Goal: Task Accomplishment & Management: Complete application form

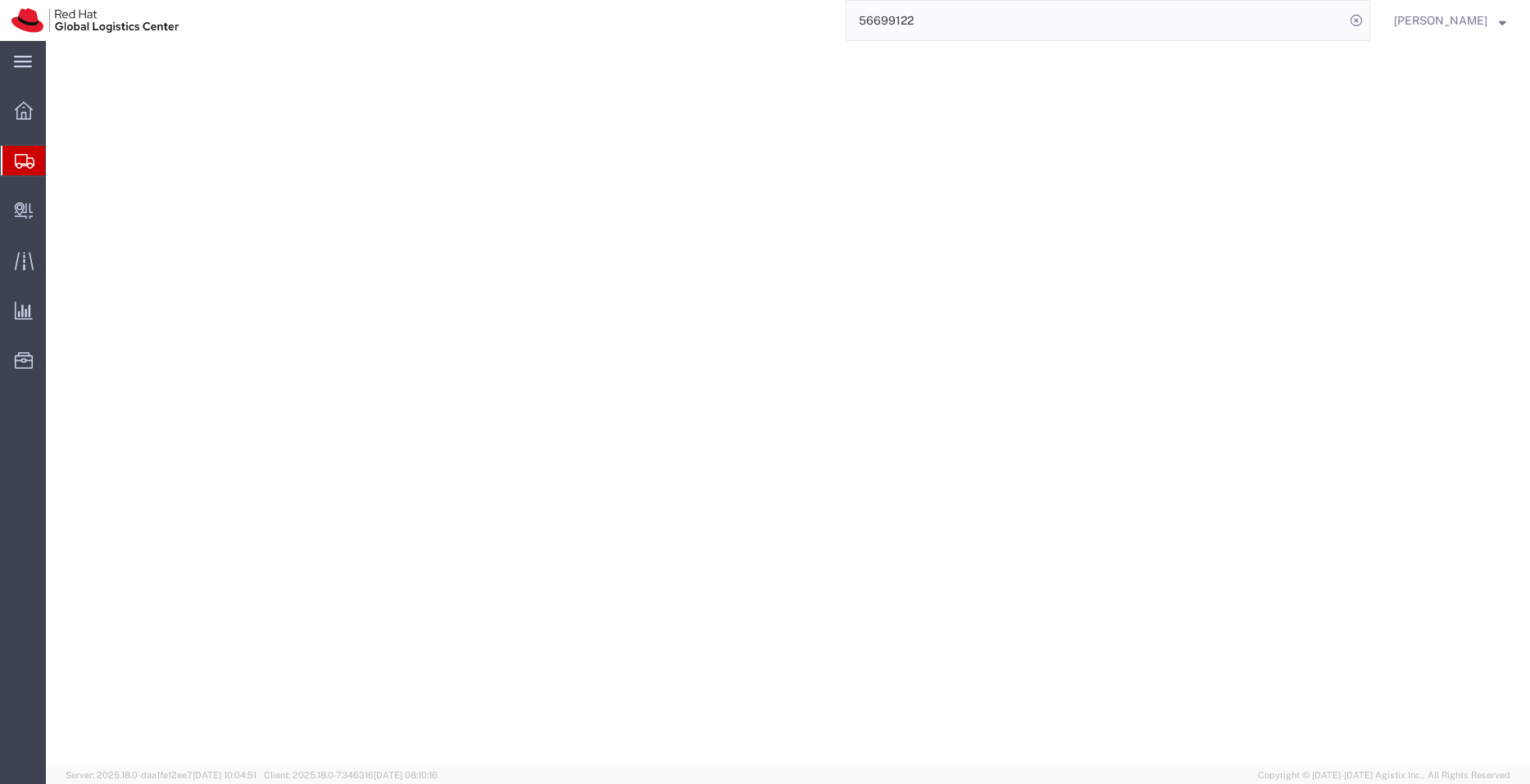
select select "YRPK"
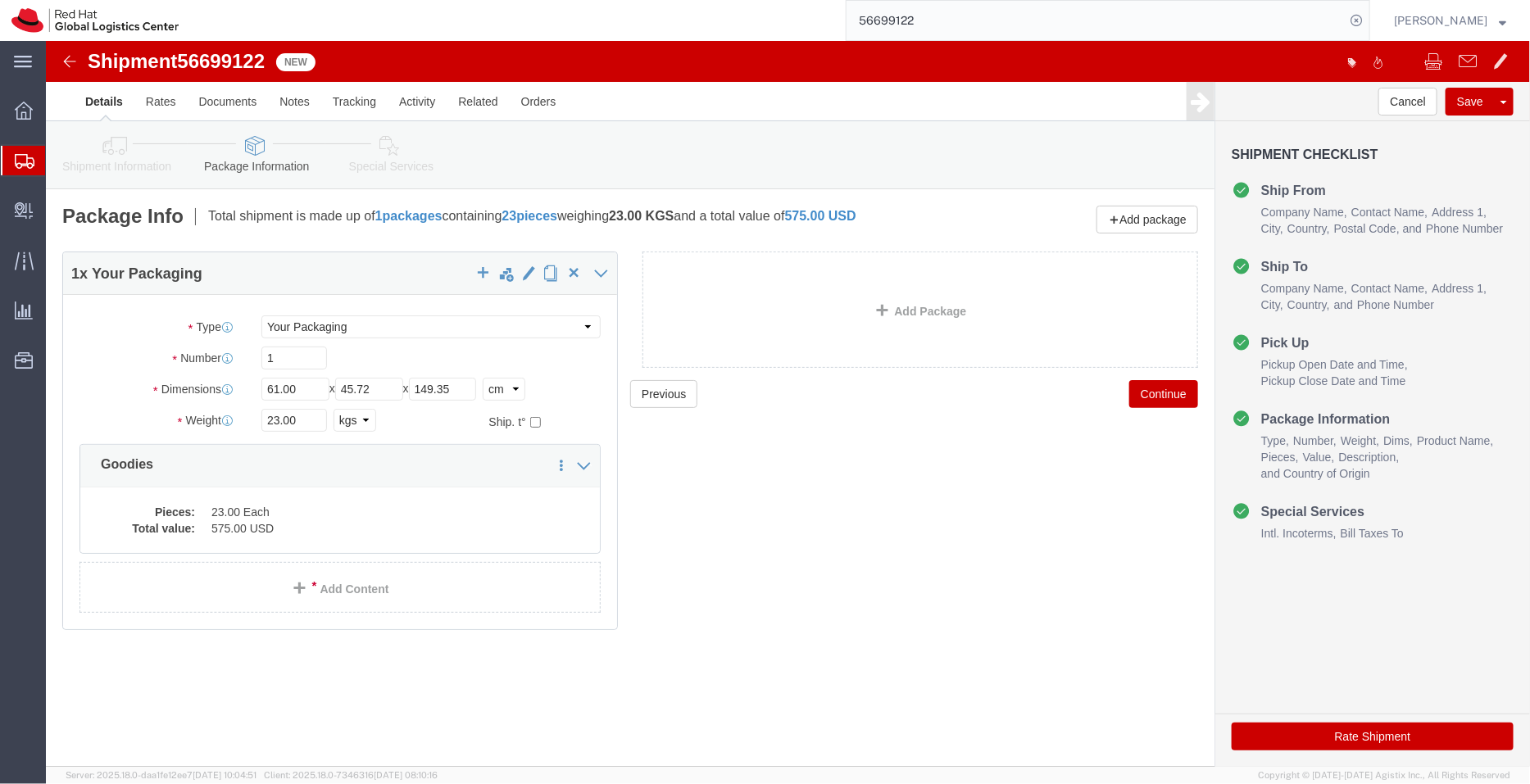
click icon
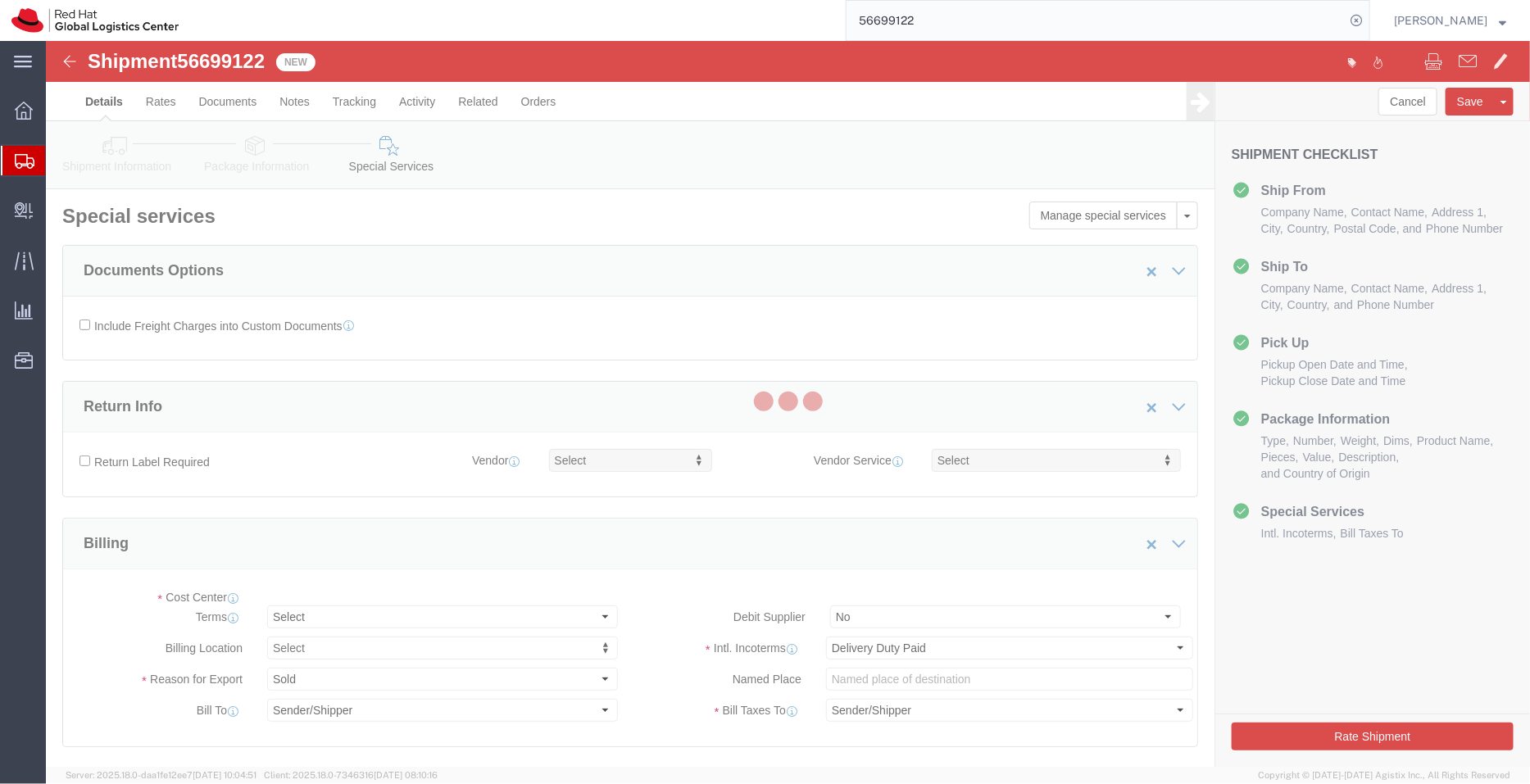
select select "COSTCENTER"
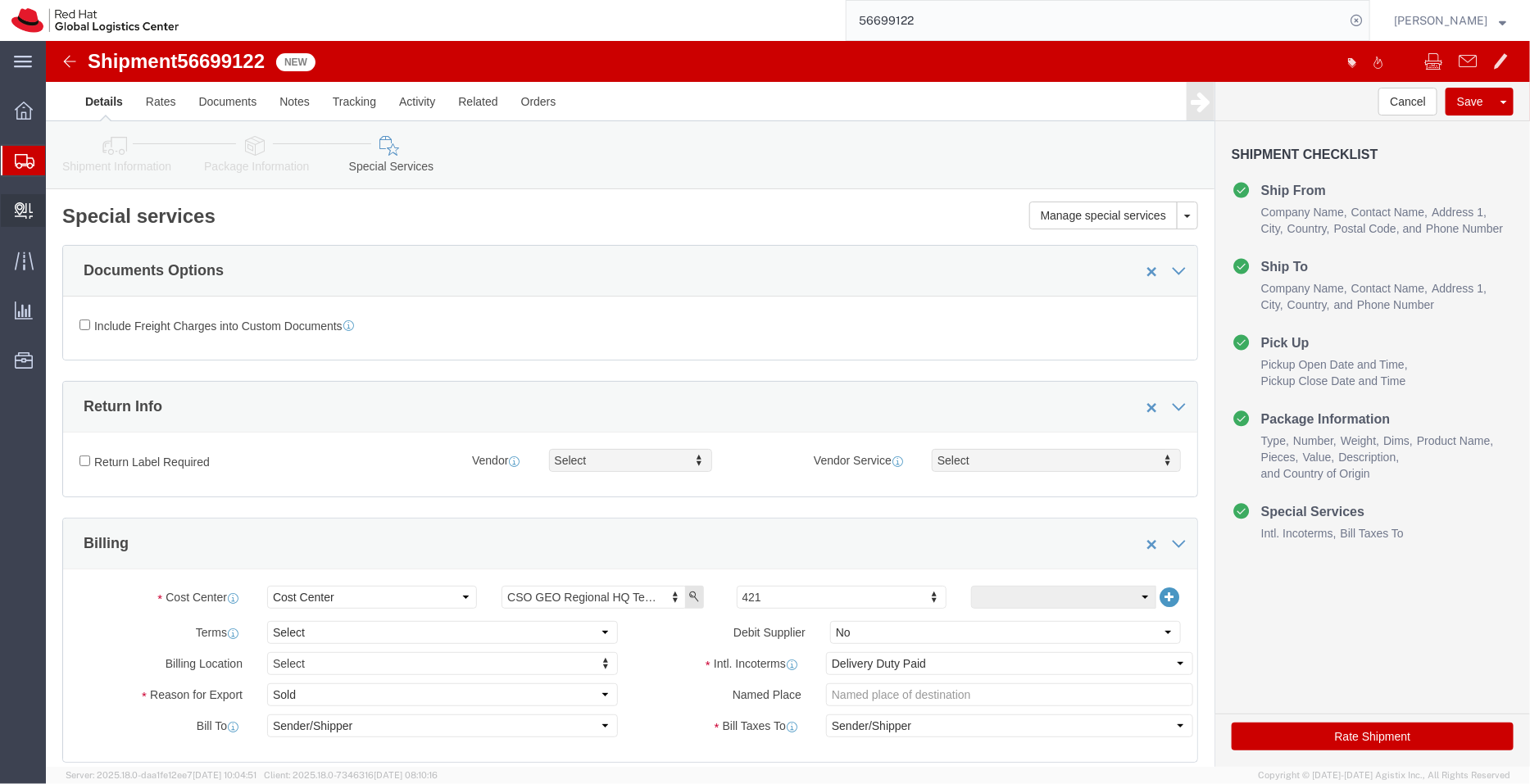
click at [0, 0] on span "Create Delivery" at bounding box center [0, 0] width 0 height 0
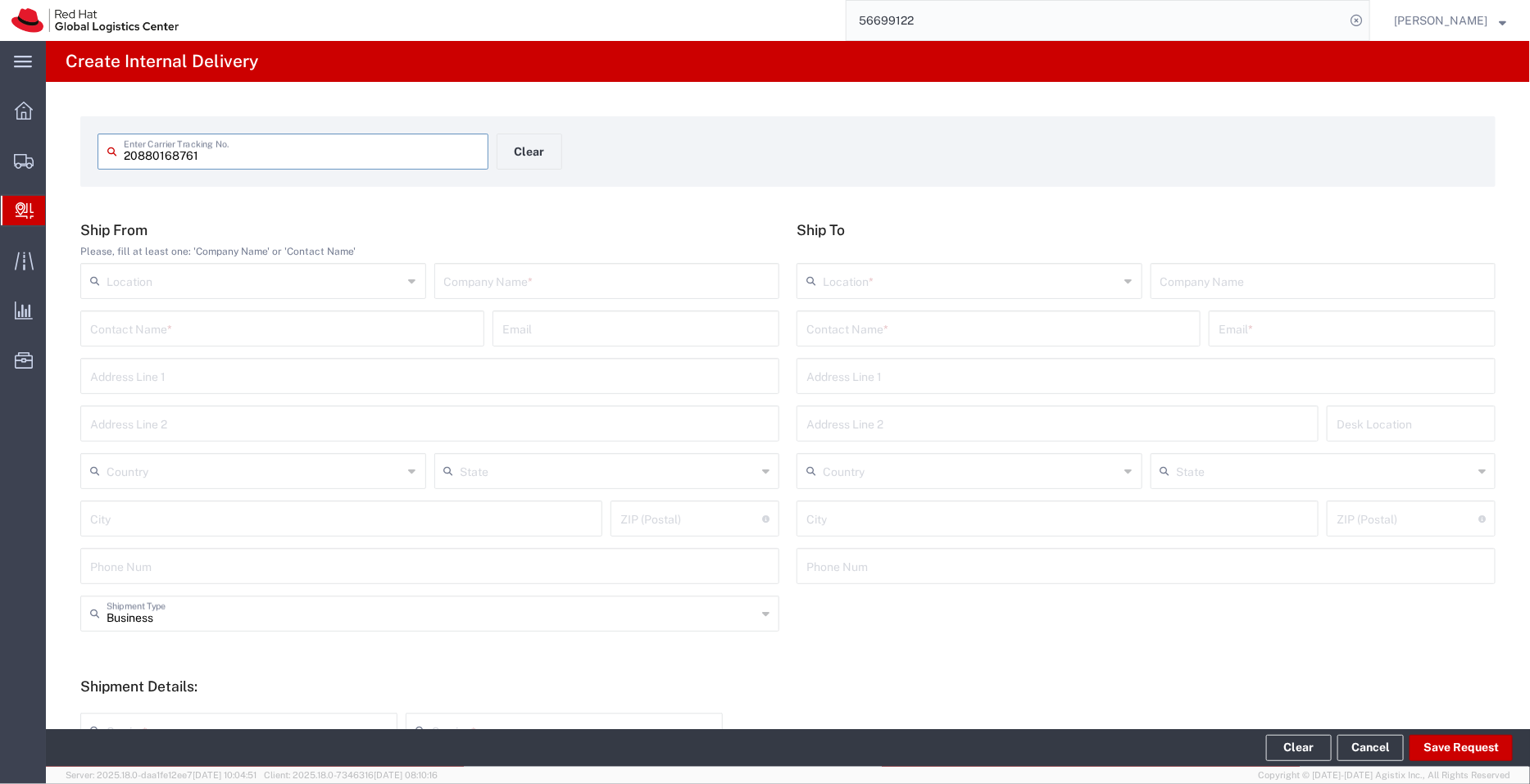
type input "20880168761"
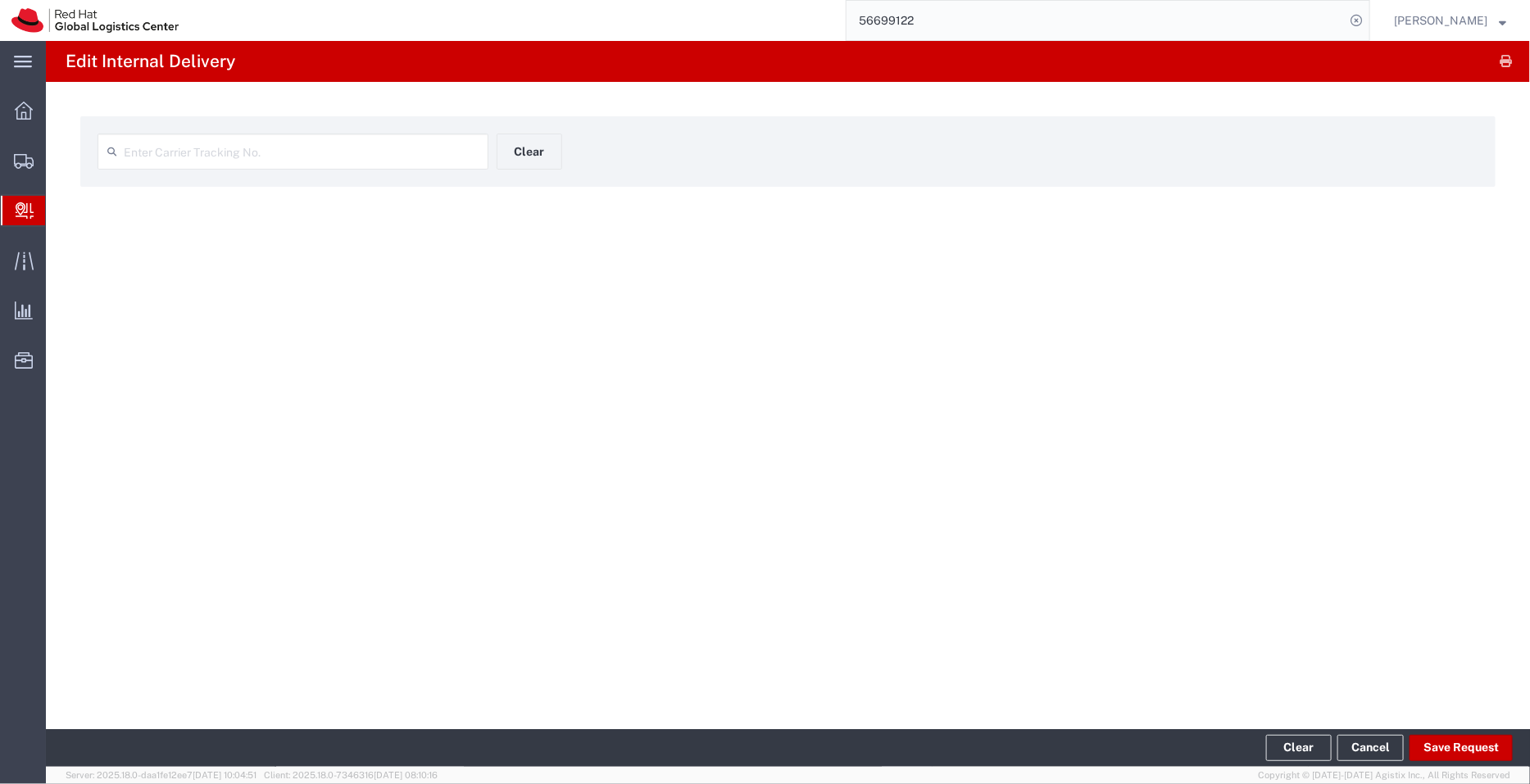
type input "20880168761"
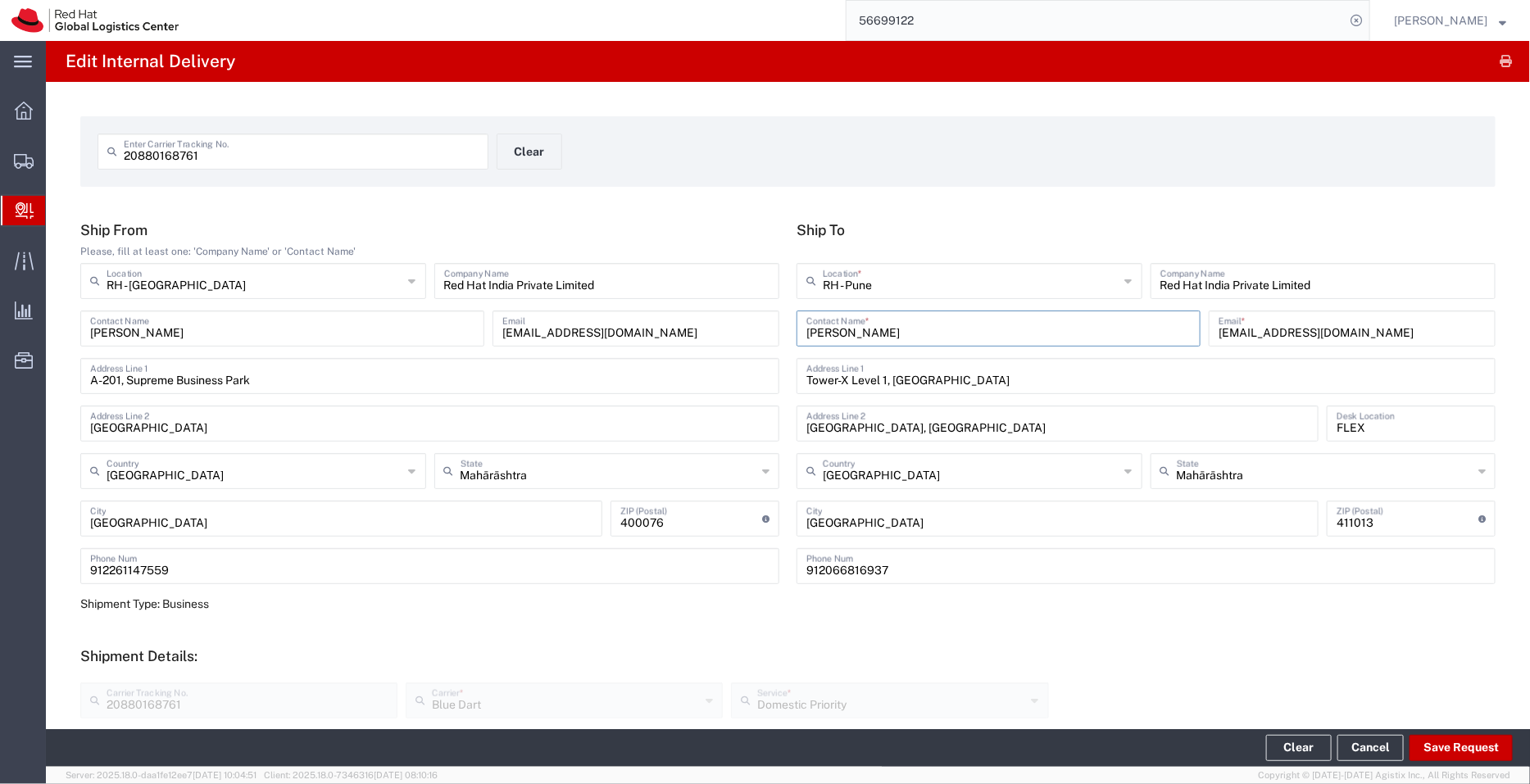
drag, startPoint x: 911, startPoint y: 329, endPoint x: 675, endPoint y: 318, distance: 236.3
click at [675, 318] on div "Ship From Please, fill at least one: 'Company Name' or 'Contact Name' [GEOGRAPH…" at bounding box center [788, 409] width 1433 height 375
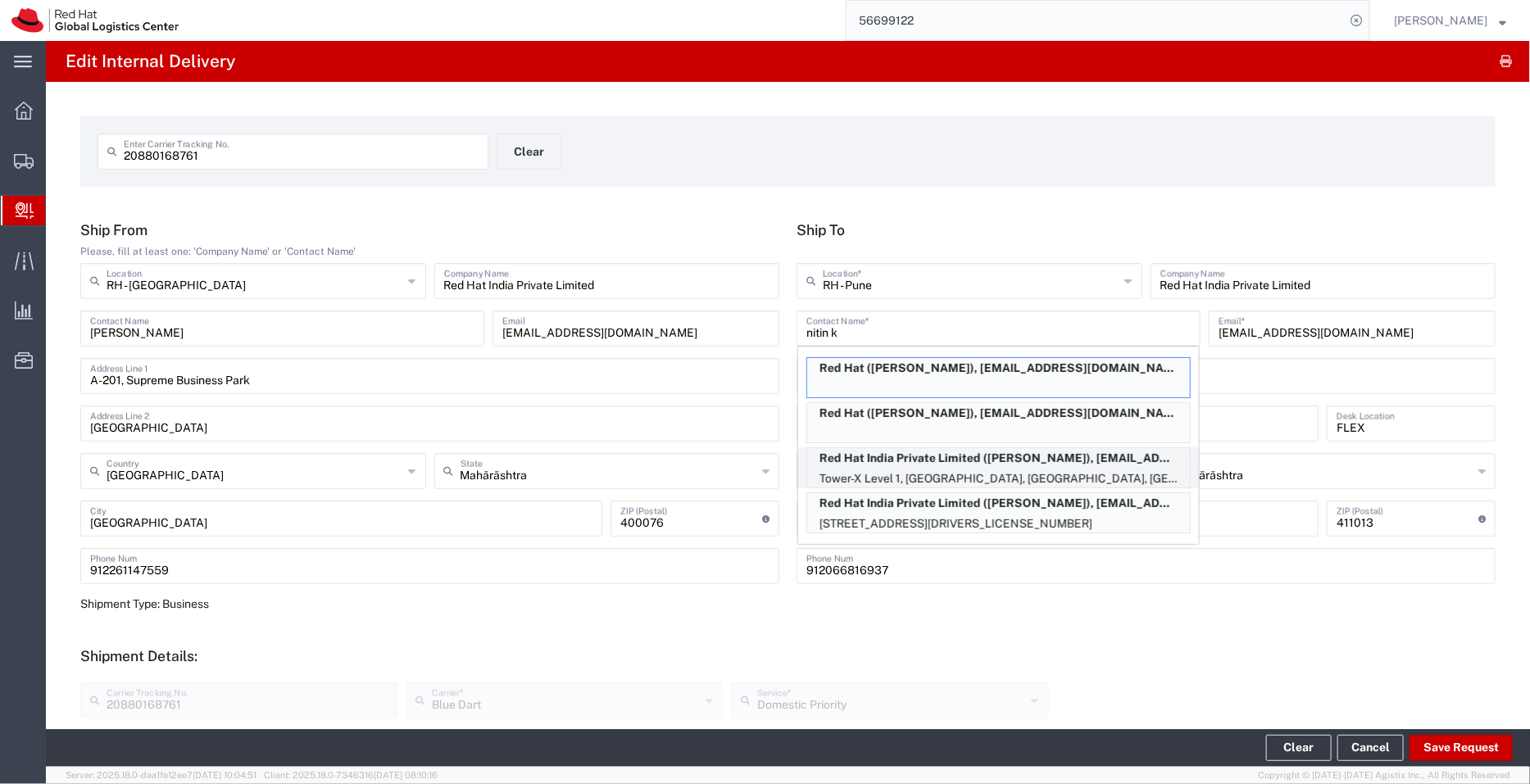
click at [841, 465] on p "Red Hat India Private Limited ([PERSON_NAME]), [EMAIL_ADDRESS][DOMAIN_NAME]" at bounding box center [999, 458] width 383 height 21
type input "[PERSON_NAME]"
type input "[EMAIL_ADDRESS][DOMAIN_NAME]"
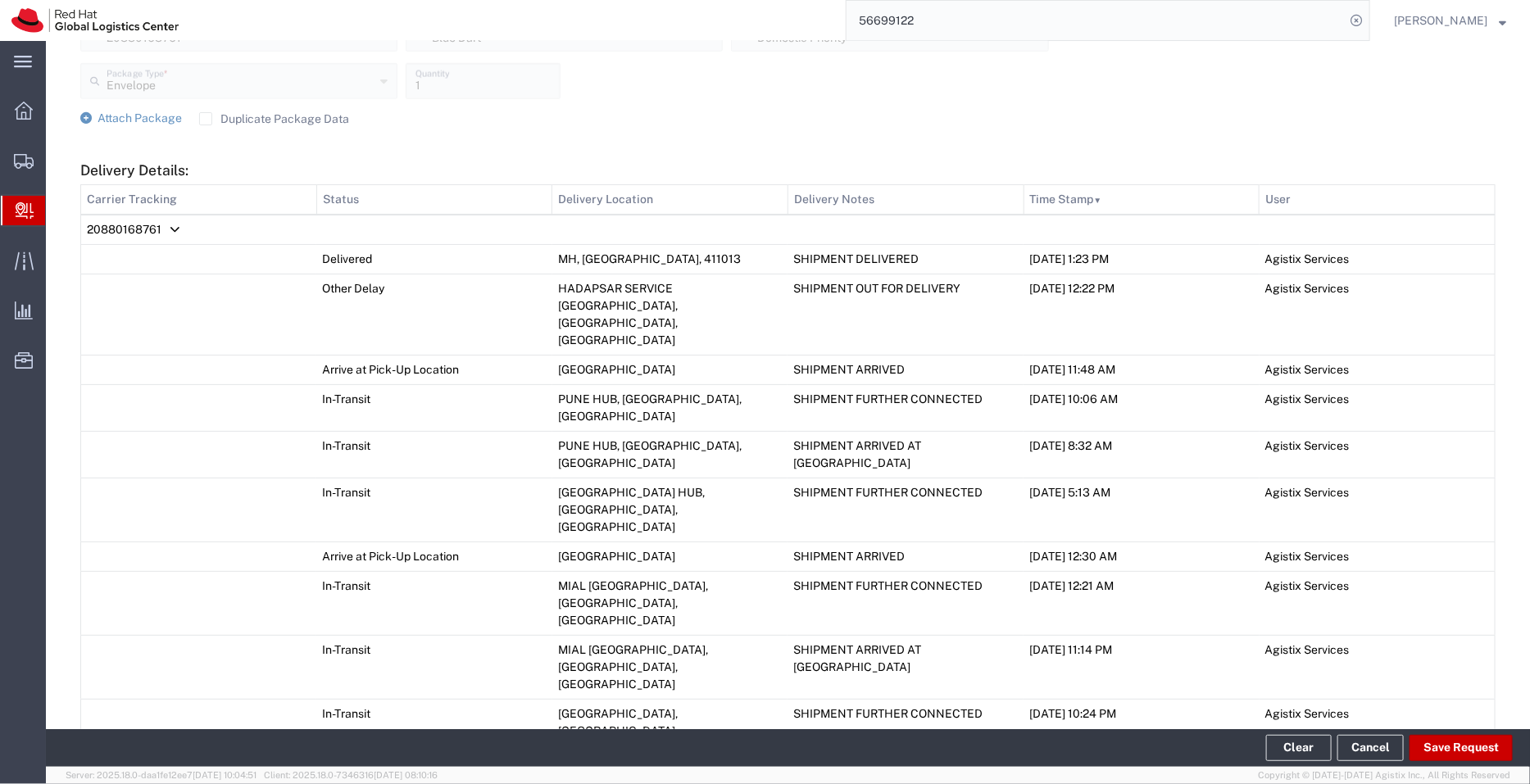
scroll to position [824, 0]
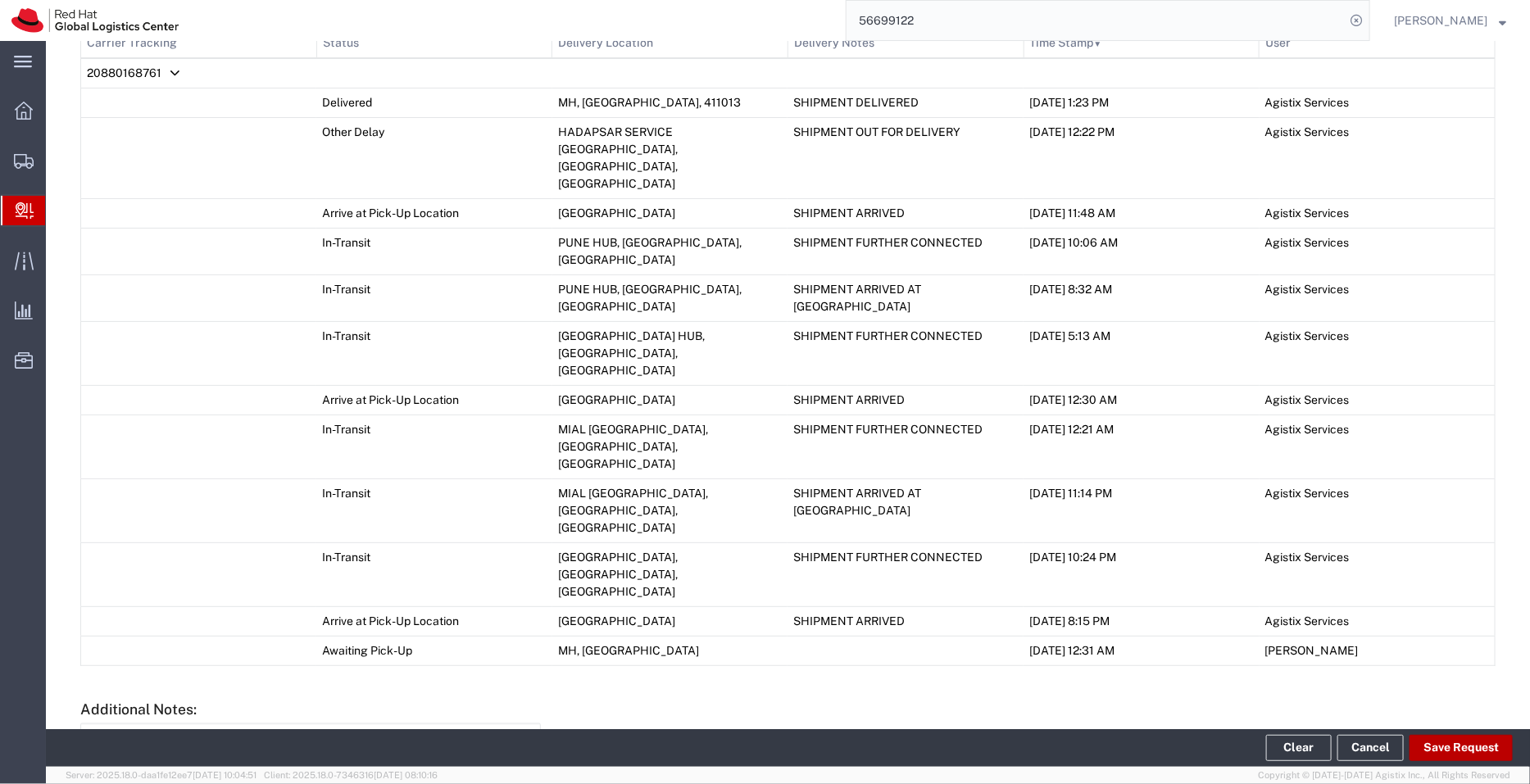
click at [1452, 749] on button "Save Request" at bounding box center [1461, 748] width 103 height 26
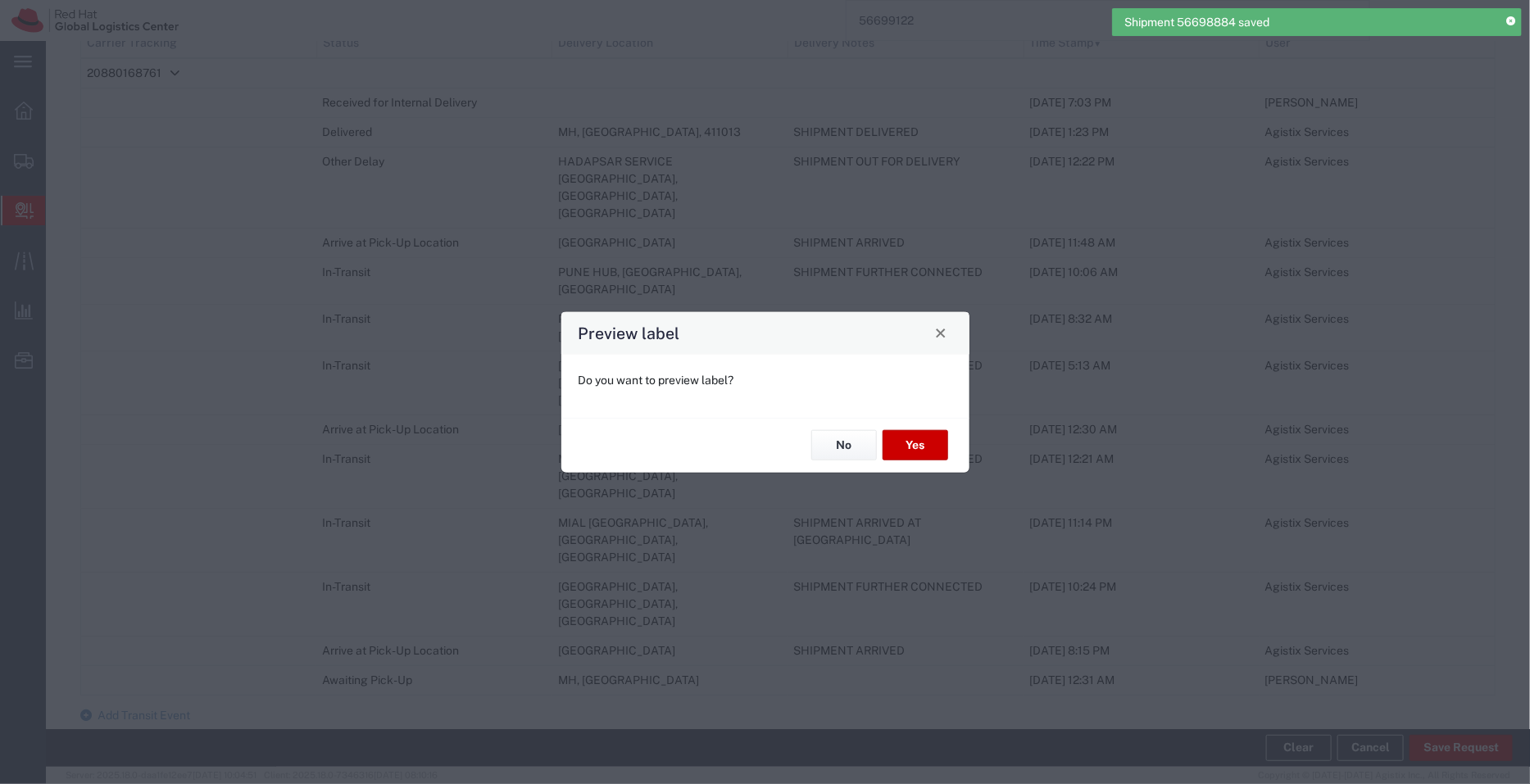
type input "Envelope"
type input "Domestic Priority"
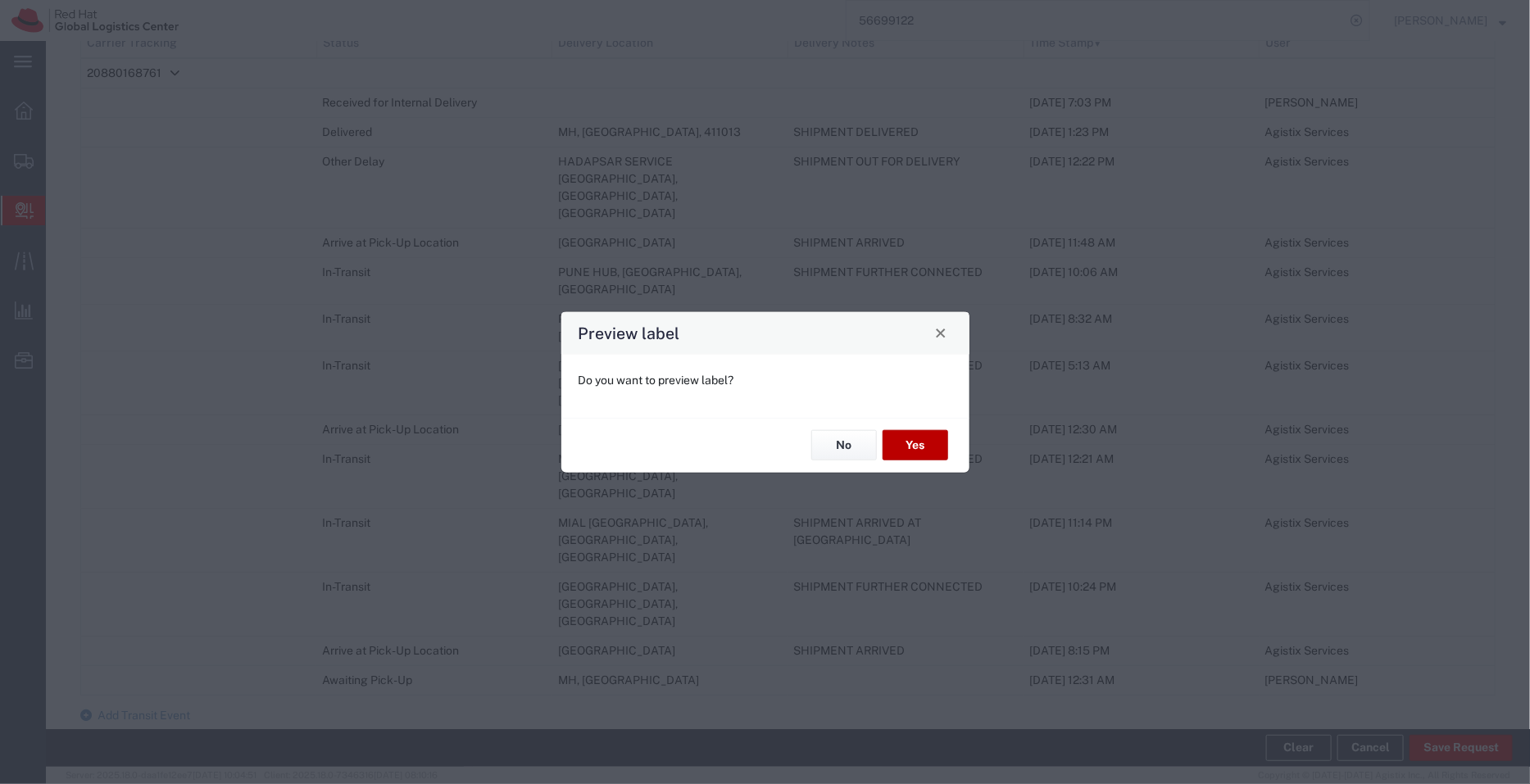
click at [932, 454] on button "Yes" at bounding box center [915, 445] width 65 height 31
